Goal: Task Accomplishment & Management: Manage account settings

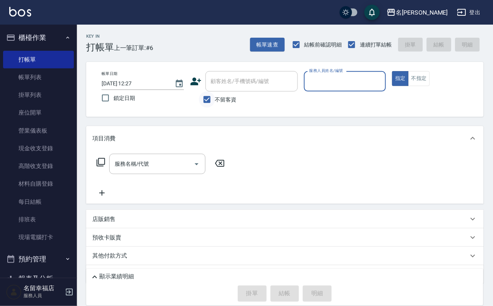
click at [206, 105] on input "不留客資" at bounding box center [207, 100] width 16 height 16
checkbox input "false"
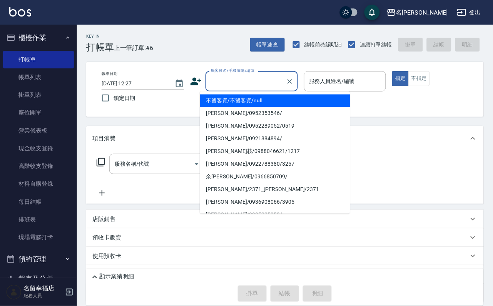
click at [241, 81] on input "顧客姓名/手機號碼/編號" at bounding box center [246, 81] width 74 height 13
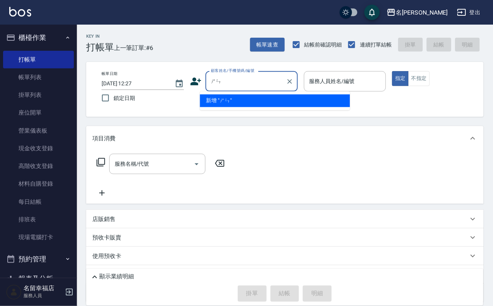
type input "神"
type input "繩"
type input "省"
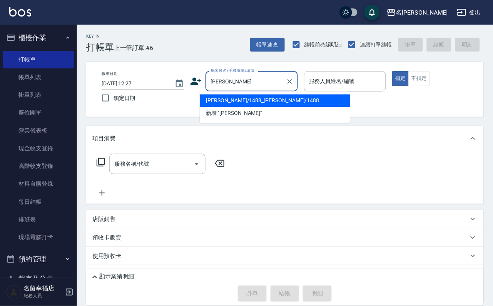
click at [217, 99] on li "[PERSON_NAME]/1488_[PERSON_NAME]/1488" at bounding box center [275, 101] width 150 height 13
type input "[PERSON_NAME]/1488_[PERSON_NAME]/1488"
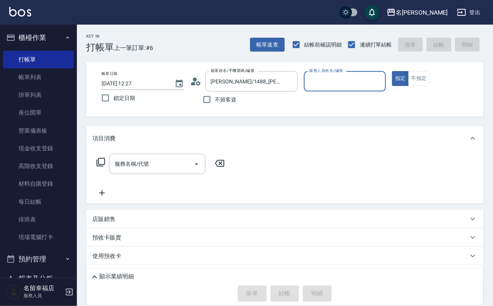
type input "語[PERSON_NAME]-6"
click at [102, 167] on icon at bounding box center [100, 162] width 9 height 9
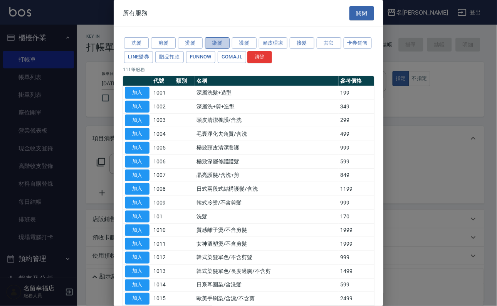
click at [216, 40] on button "染髮" at bounding box center [217, 43] width 25 height 12
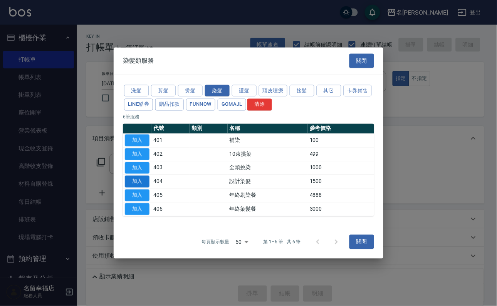
click at [134, 187] on button "加入" at bounding box center [137, 182] width 25 height 12
type input "設計染髮(404)"
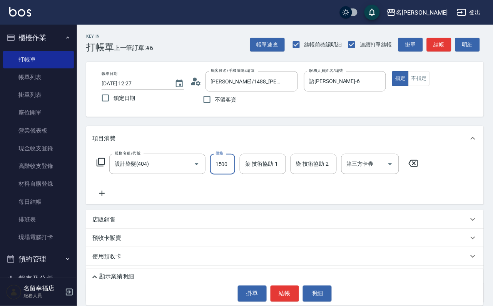
drag, startPoint x: 229, startPoint y: 172, endPoint x: 172, endPoint y: 183, distance: 58.3
click at [229, 172] on input "1500" at bounding box center [222, 164] width 25 height 21
type input "2000"
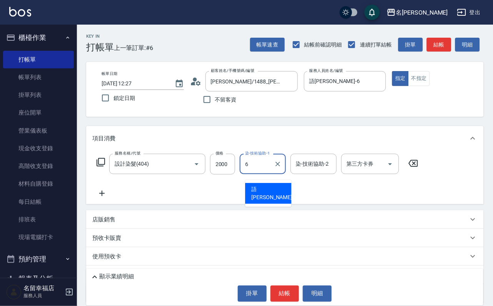
type input "語[PERSON_NAME]-6"
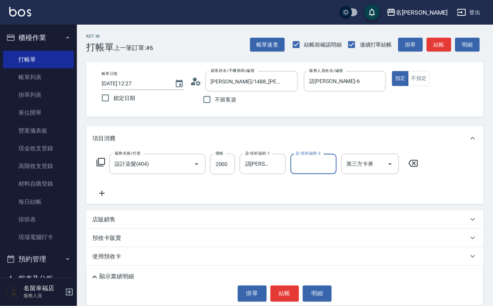
click at [103, 164] on icon at bounding box center [101, 162] width 8 height 8
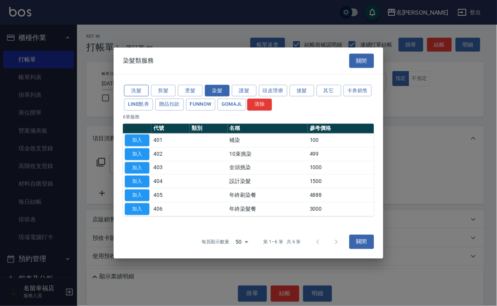
click at [132, 85] on button "洗髮" at bounding box center [136, 91] width 25 height 12
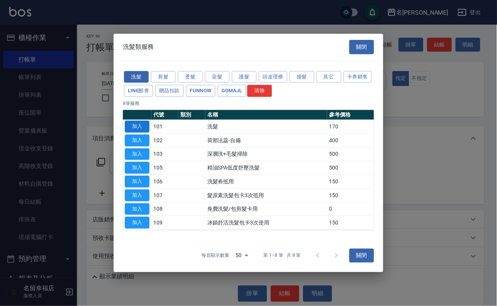
click at [135, 121] on button "加入" at bounding box center [137, 127] width 25 height 12
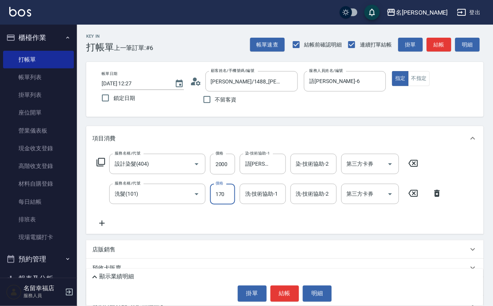
drag, startPoint x: 224, startPoint y: 204, endPoint x: 148, endPoint y: 230, distance: 80.7
click at [224, 204] on input "170" at bounding box center [222, 194] width 25 height 21
type input "200"
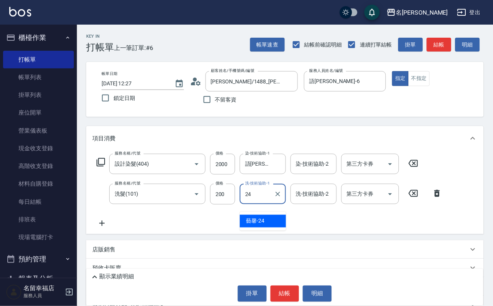
type input "藝馨-24"
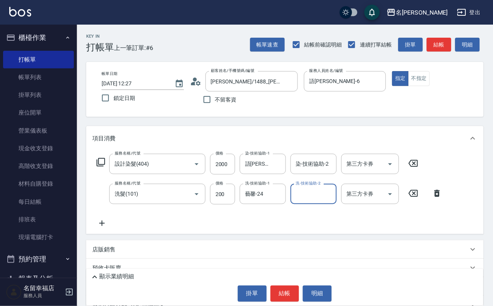
click at [105, 167] on icon at bounding box center [100, 162] width 9 height 9
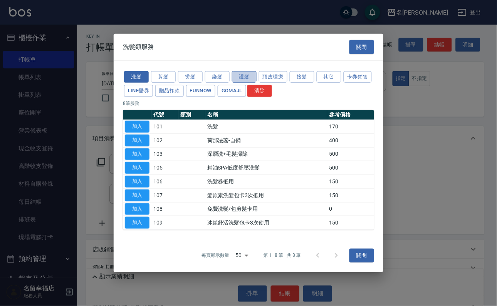
click at [237, 71] on button "護髮" at bounding box center [244, 77] width 25 height 12
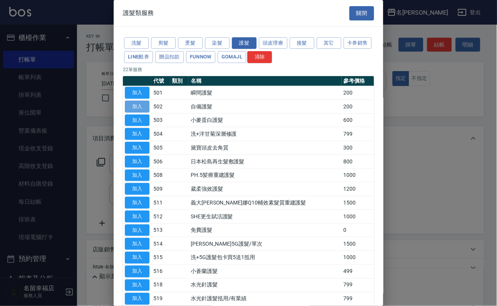
click at [135, 113] on button "加入" at bounding box center [137, 107] width 25 height 12
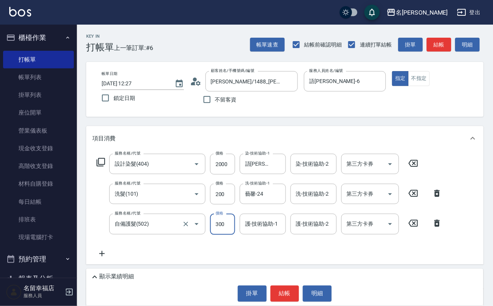
type input "300"
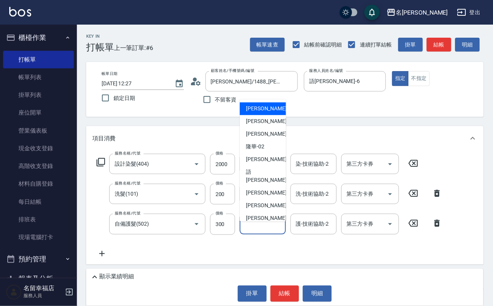
click at [252, 231] on input "護-技術協助-1" at bounding box center [262, 223] width 39 height 13
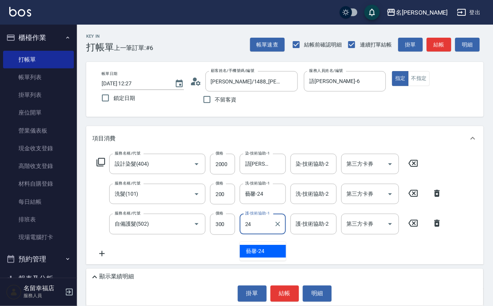
type input "藝馨-24"
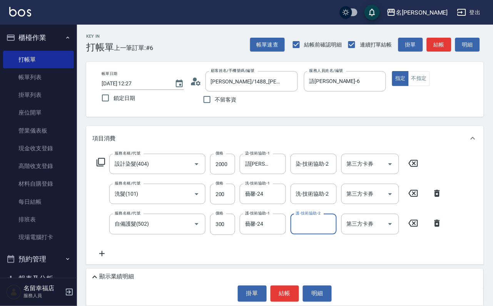
click at [105, 167] on icon at bounding box center [100, 162] width 9 height 9
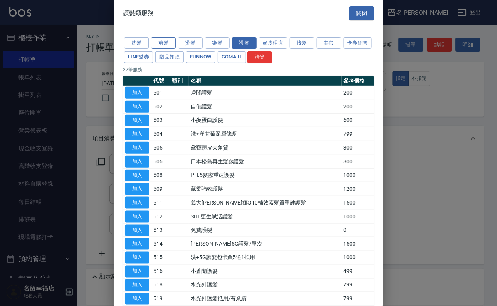
click at [161, 47] on button "剪髮" at bounding box center [163, 43] width 25 height 12
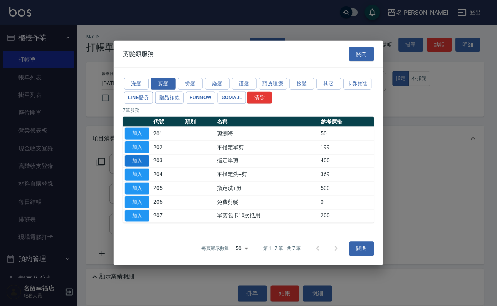
click at [136, 155] on button "加入" at bounding box center [137, 161] width 25 height 12
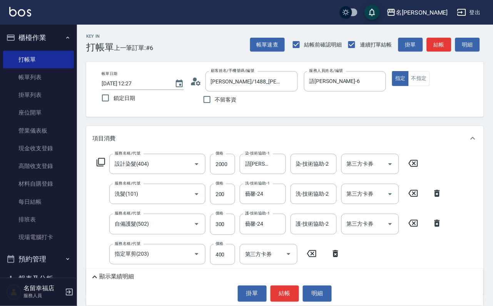
click at [161, 273] on div "顯示業績明細" at bounding box center [286, 277] width 393 height 9
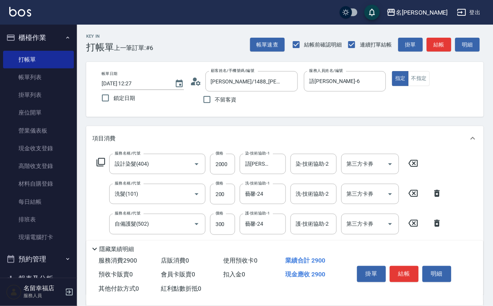
click at [108, 254] on div "服務消費 2900" at bounding box center [126, 261] width 62 height 14
click at [99, 245] on icon at bounding box center [94, 249] width 9 height 9
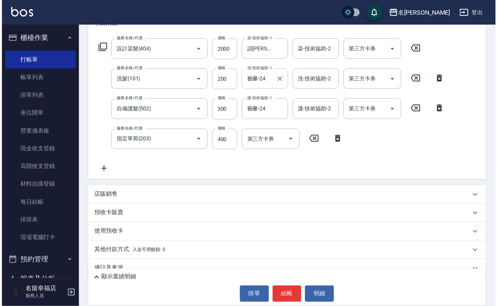
scroll to position [58, 0]
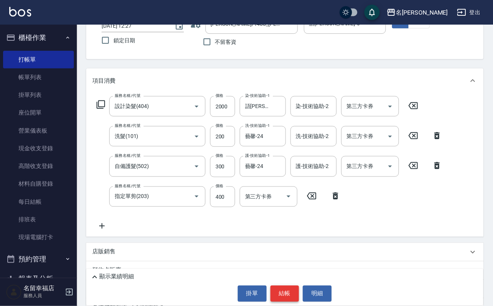
click at [289, 295] on button "結帳" at bounding box center [285, 294] width 29 height 16
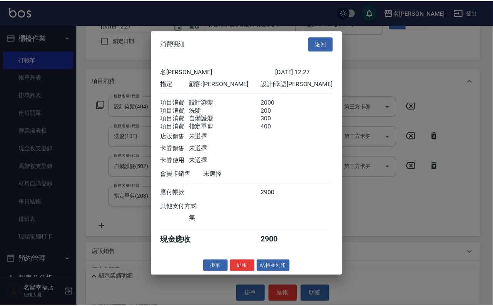
scroll to position [181, 0]
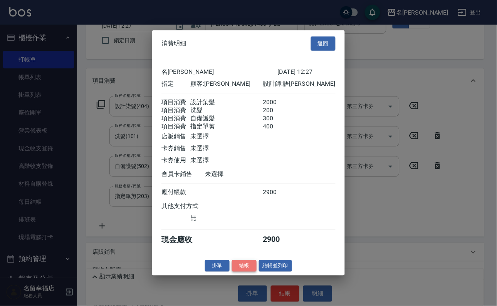
click at [236, 272] on button "結帳" at bounding box center [244, 266] width 25 height 12
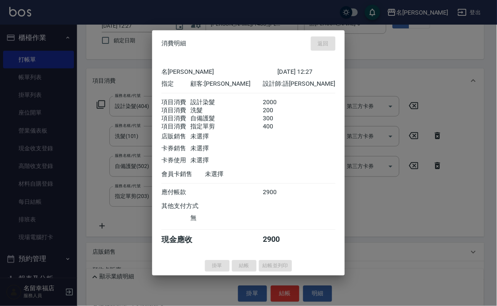
type input "[DATE] 13:08"
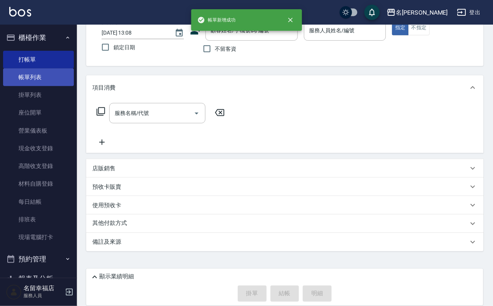
drag, startPoint x: 37, startPoint y: 85, endPoint x: 56, endPoint y: 80, distance: 19.3
click at [37, 84] on link "帳單列表" at bounding box center [38, 78] width 71 height 18
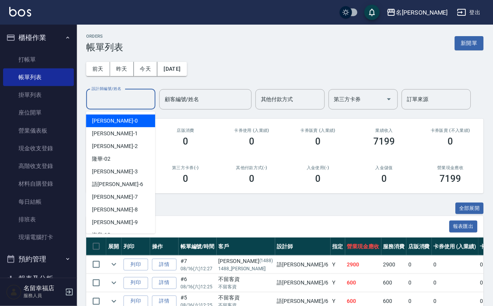
click at [127, 101] on input "設計師編號/姓名" at bounding box center [121, 99] width 62 height 13
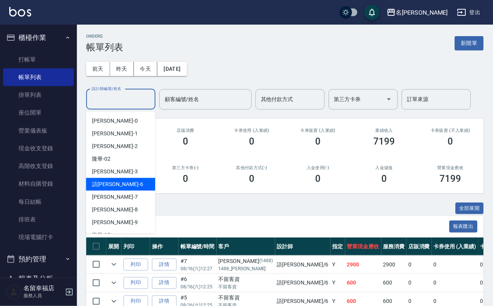
click at [119, 181] on div "語[PERSON_NAME] -6" at bounding box center [120, 184] width 69 height 13
type input "語[PERSON_NAME]-6"
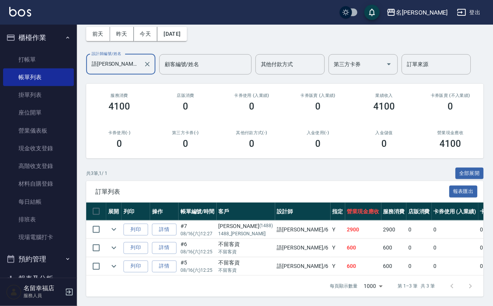
scroll to position [89, 0]
click at [169, 242] on link "詳情" at bounding box center [164, 248] width 25 height 12
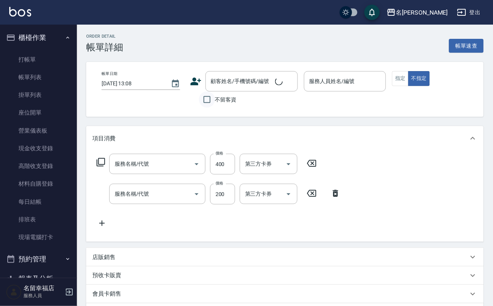
type input "[DATE] 12:25"
checkbox input "true"
type input "語[PERSON_NAME]-6"
type input "指定單剪(203)"
type input "洗髮(101)"
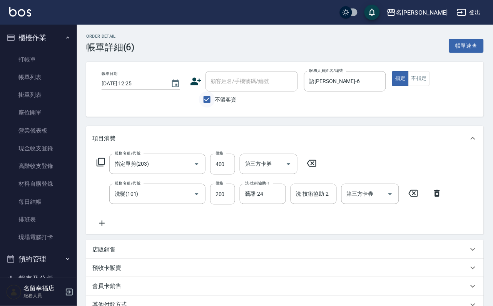
click at [202, 104] on input "不留客資" at bounding box center [207, 100] width 16 height 16
checkbox input "false"
click at [212, 85] on input "顧客姓名/手機號碼/編號" at bounding box center [246, 81] width 74 height 13
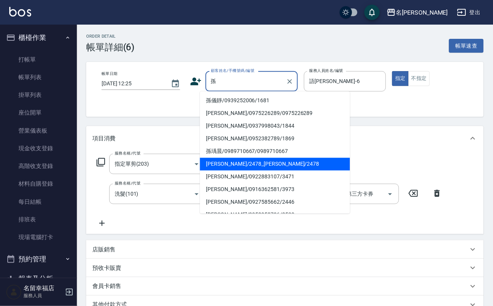
click at [266, 161] on li "[PERSON_NAME]/2478_[PERSON_NAME]/2478" at bounding box center [275, 164] width 150 height 13
type input "[PERSON_NAME]/2478_[PERSON_NAME]/2478"
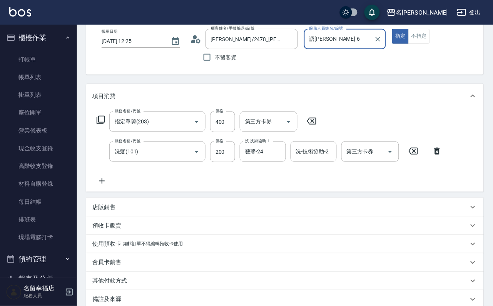
scroll to position [115, 0]
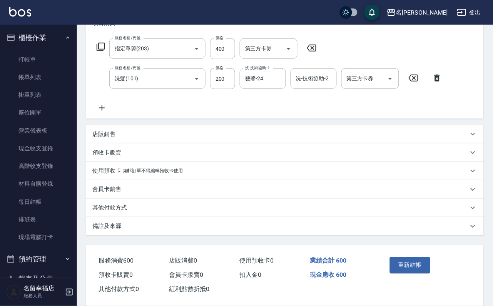
click at [415, 274] on button "重新結帳" at bounding box center [410, 266] width 41 height 16
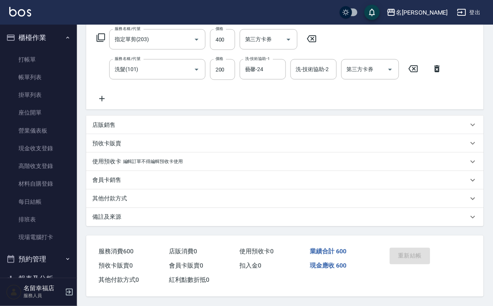
scroll to position [156, 0]
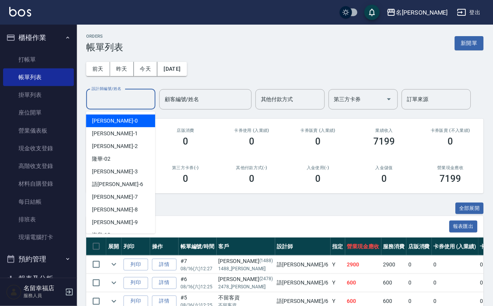
click at [127, 106] on input "設計師編號/姓名" at bounding box center [121, 99] width 62 height 13
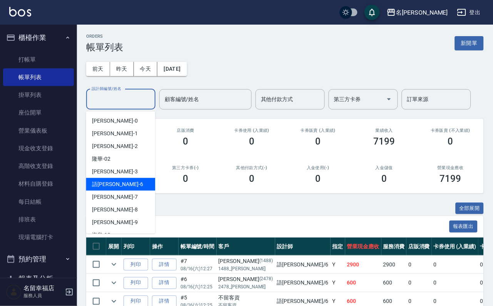
click at [117, 187] on div "語[PERSON_NAME] -6" at bounding box center [120, 184] width 69 height 13
type input "語[PERSON_NAME]-6"
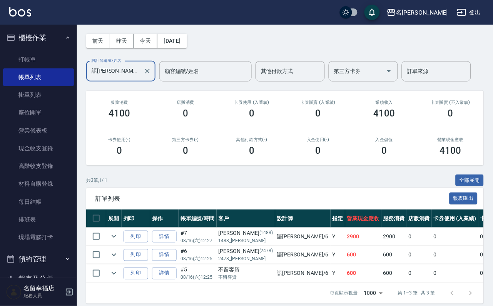
scroll to position [58, 0]
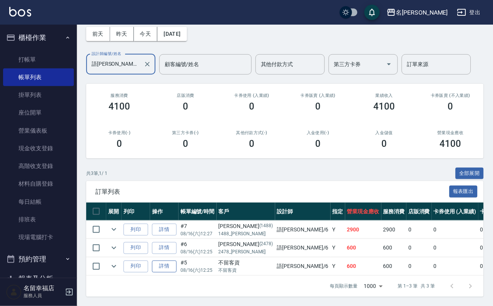
click at [170, 273] on link "詳情" at bounding box center [164, 267] width 25 height 12
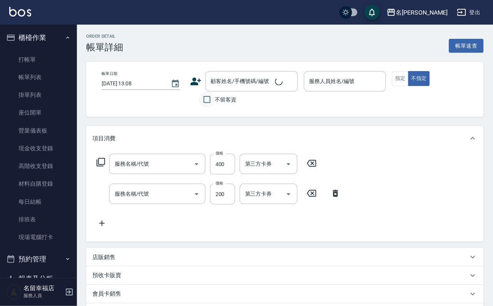
type input "[DATE] 12:25"
checkbox input "true"
type input "語[PERSON_NAME]-6"
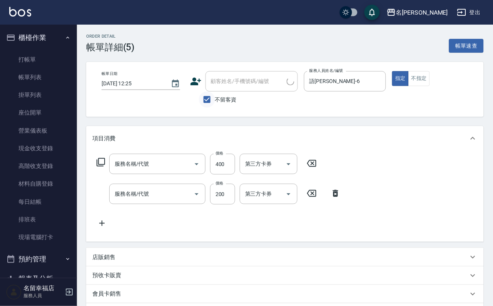
type input "指定單剪(203)"
type input "洗髮(101)"
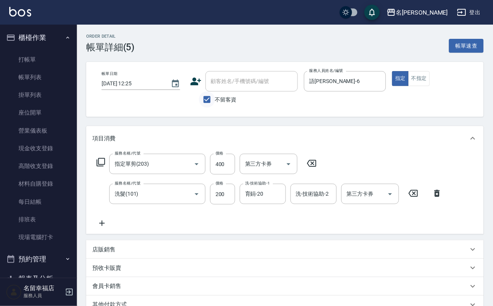
click at [209, 105] on input "不留客資" at bounding box center [207, 100] width 16 height 16
checkbox input "false"
click at [234, 87] on input "顧客姓名/手機號碼/編號" at bounding box center [246, 81] width 74 height 13
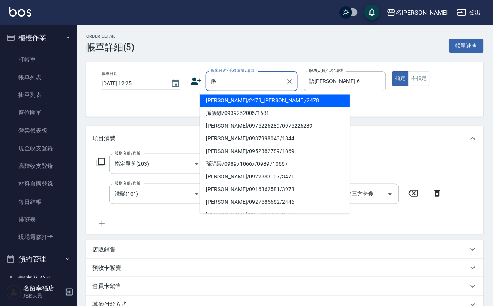
click at [265, 105] on li "[PERSON_NAME]/2478_[PERSON_NAME]/2478" at bounding box center [275, 101] width 150 height 13
type input "[PERSON_NAME]/2478_[PERSON_NAME]/2478"
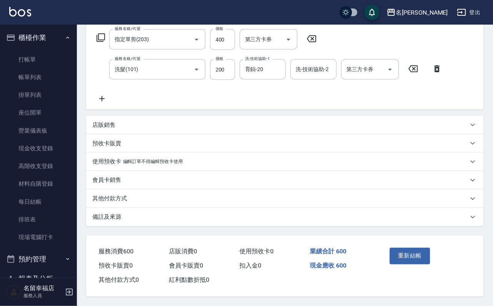
scroll to position [156, 0]
click at [415, 248] on button "重新結帳" at bounding box center [410, 256] width 41 height 16
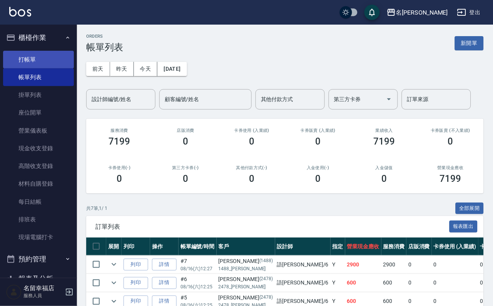
click at [33, 69] on link "打帳單" at bounding box center [38, 60] width 71 height 18
